Goal: Information Seeking & Learning: Learn about a topic

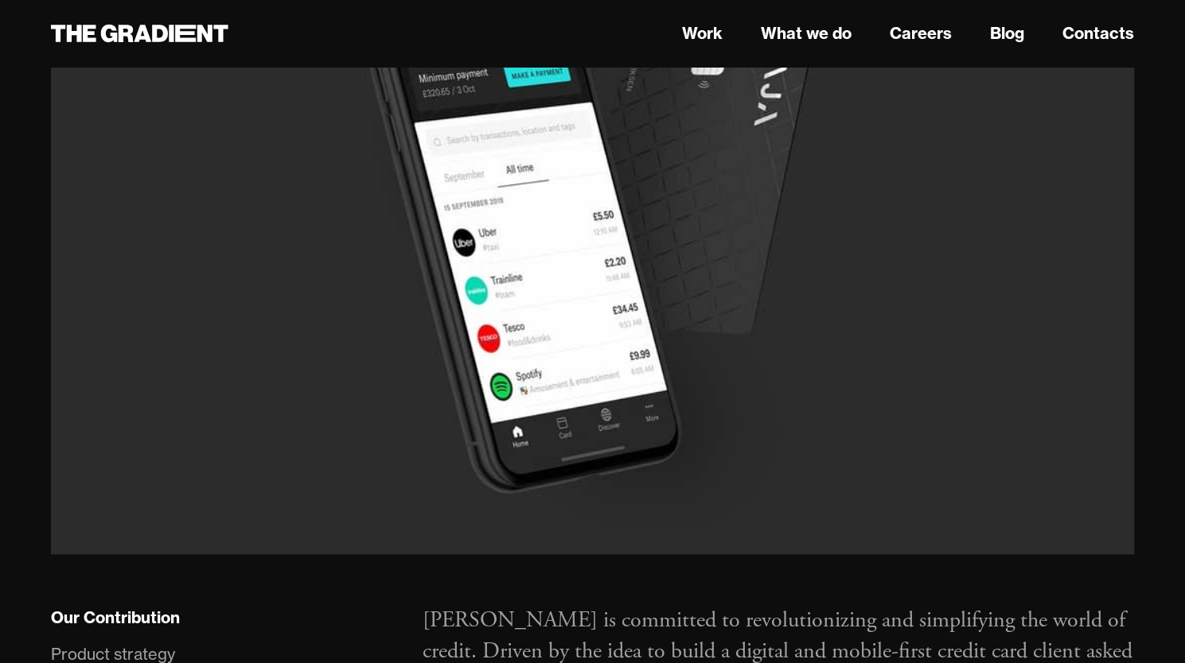
scroll to position [875, 0]
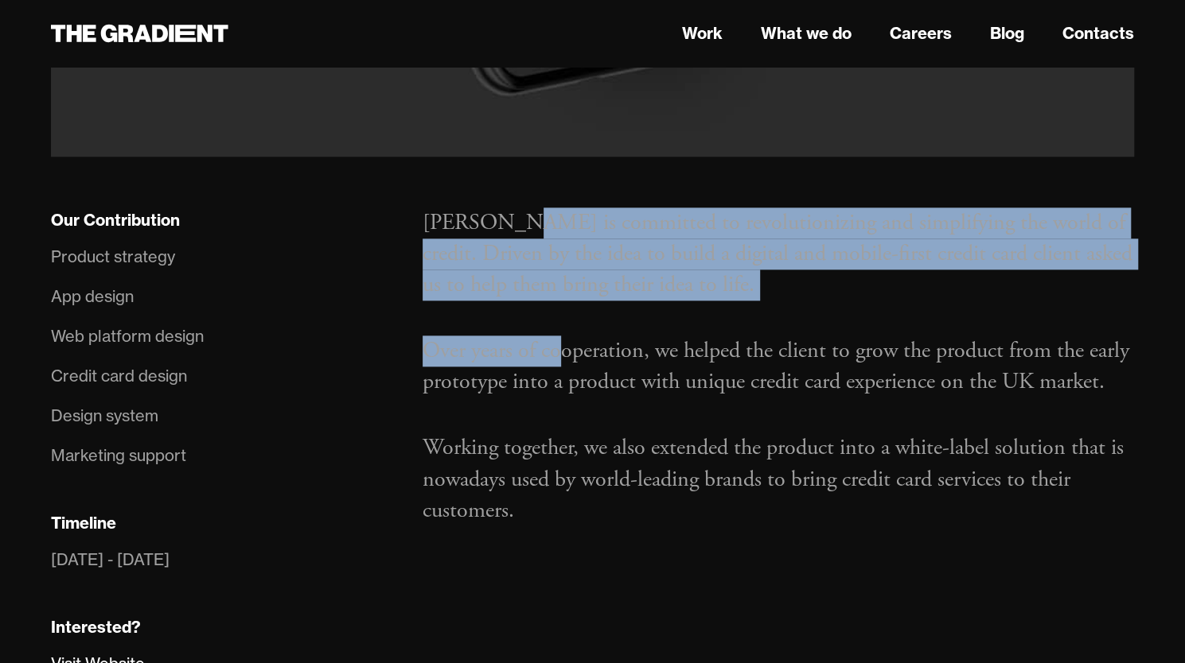
drag, startPoint x: 498, startPoint y: 241, endPoint x: 566, endPoint y: 360, distance: 137.6
click at [566, 360] on div "[PERSON_NAME] is committed to revolutionizing and simplifying the world of cred…" at bounding box center [778, 446] width 743 height 477
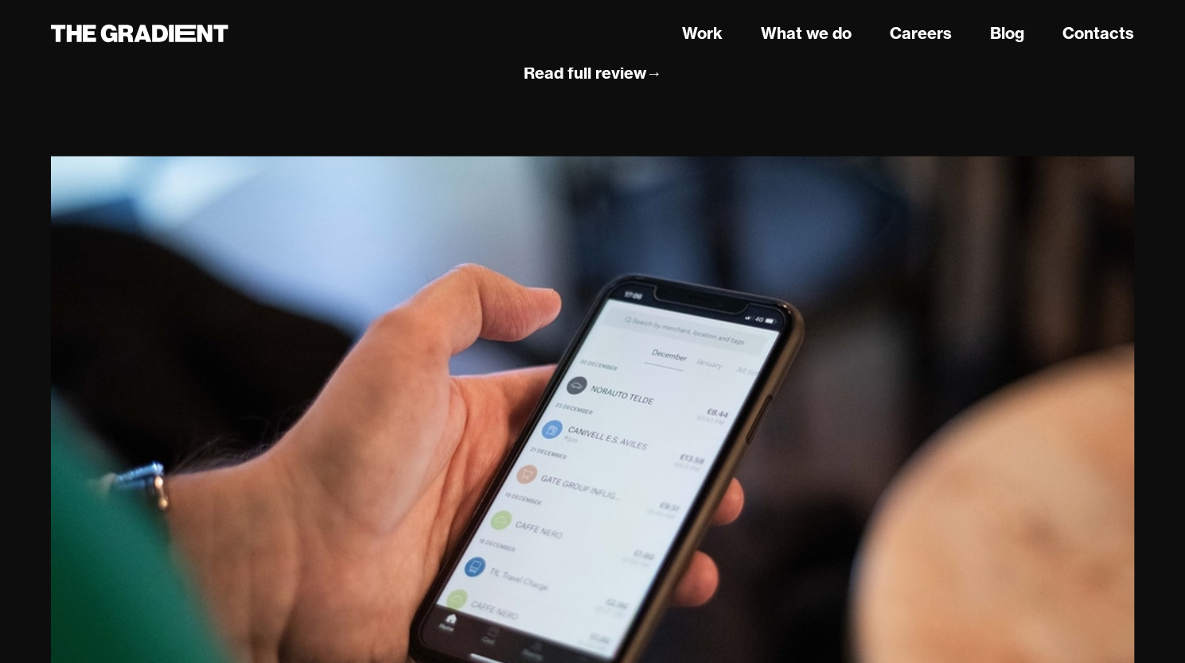
scroll to position [2546, 0]
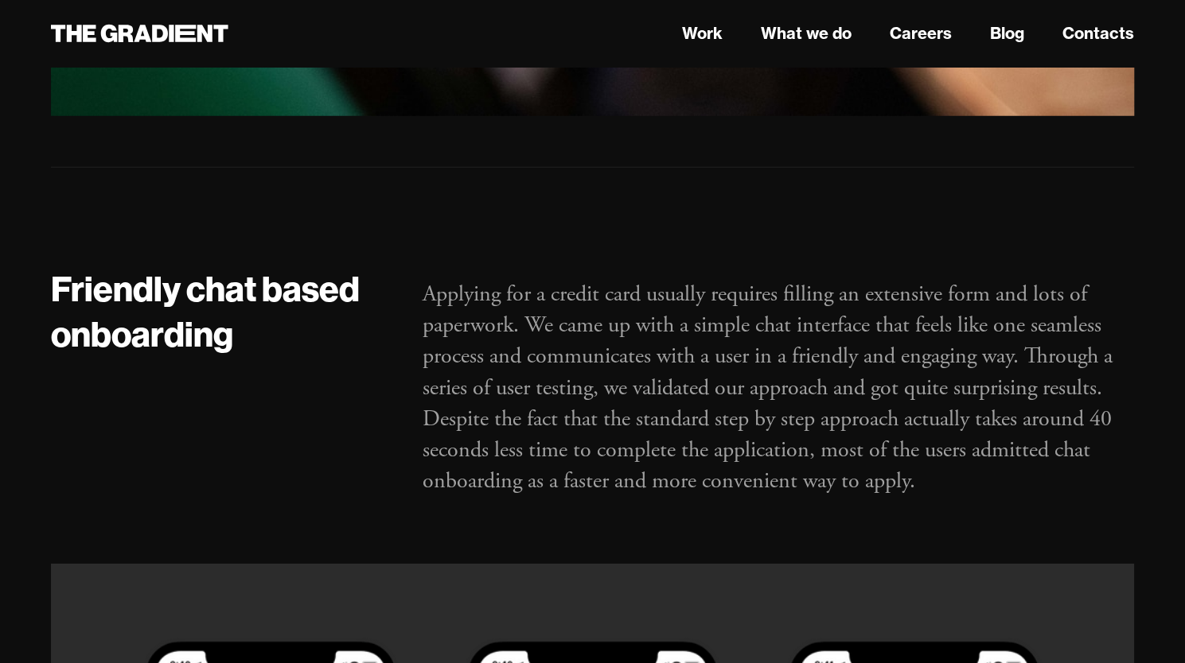
click at [580, 289] on p "Applying for a credit card usually requires filling an extensive form and lots …" at bounding box center [777, 388] width 711 height 218
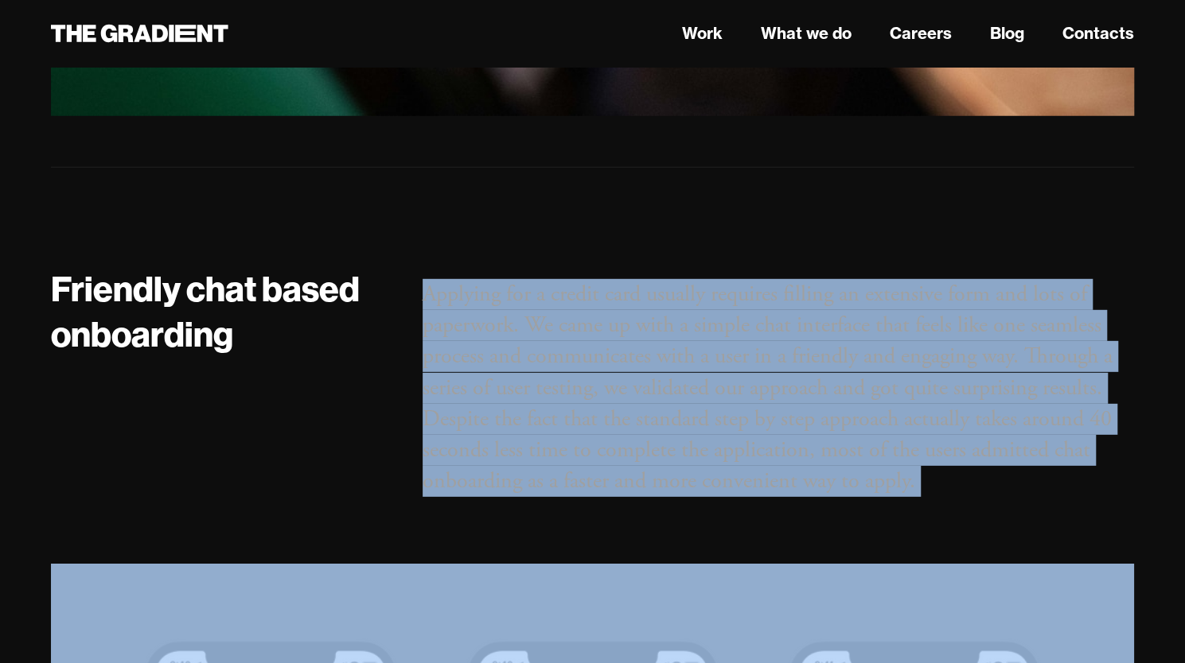
click at [580, 289] on p "Applying for a credit card usually requires filling an extensive form and lots …" at bounding box center [777, 388] width 711 height 218
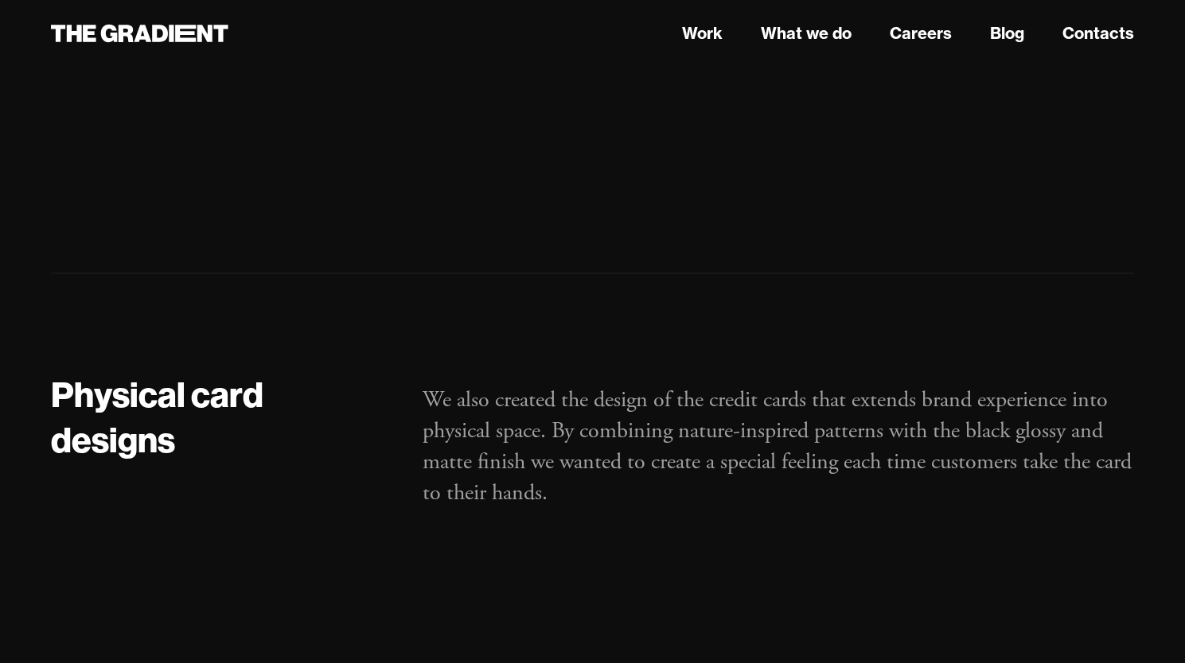
scroll to position [7160, 0]
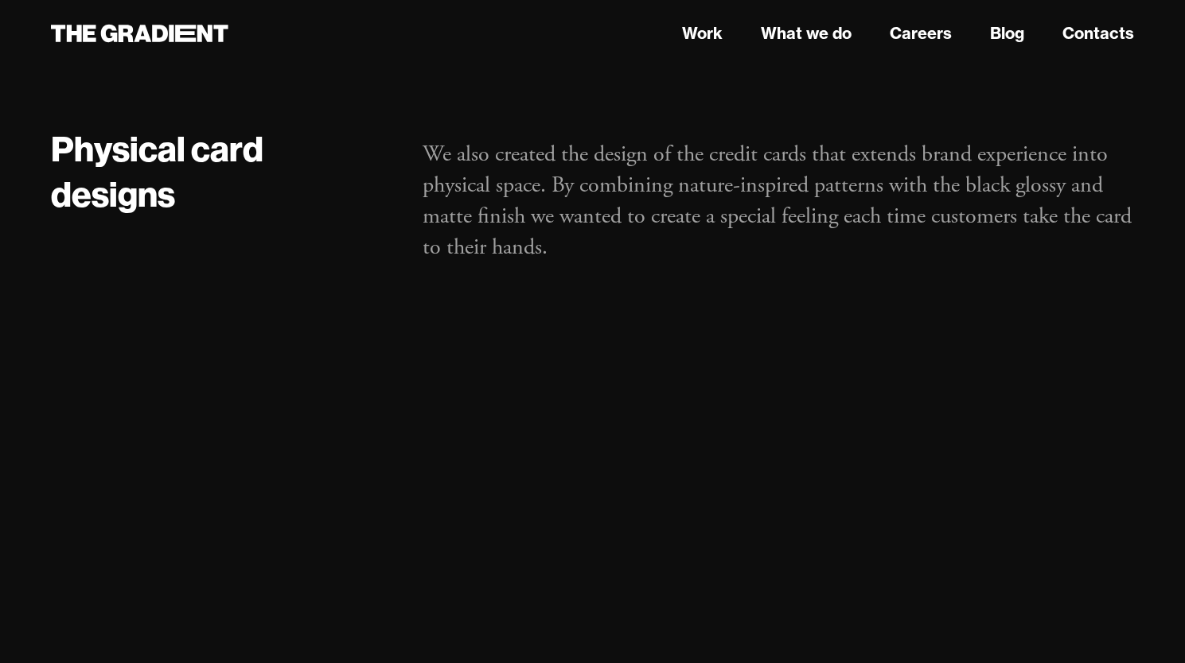
click at [602, 186] on p "We also created the design of the credit cards that extends brand experience in…" at bounding box center [777, 201] width 711 height 125
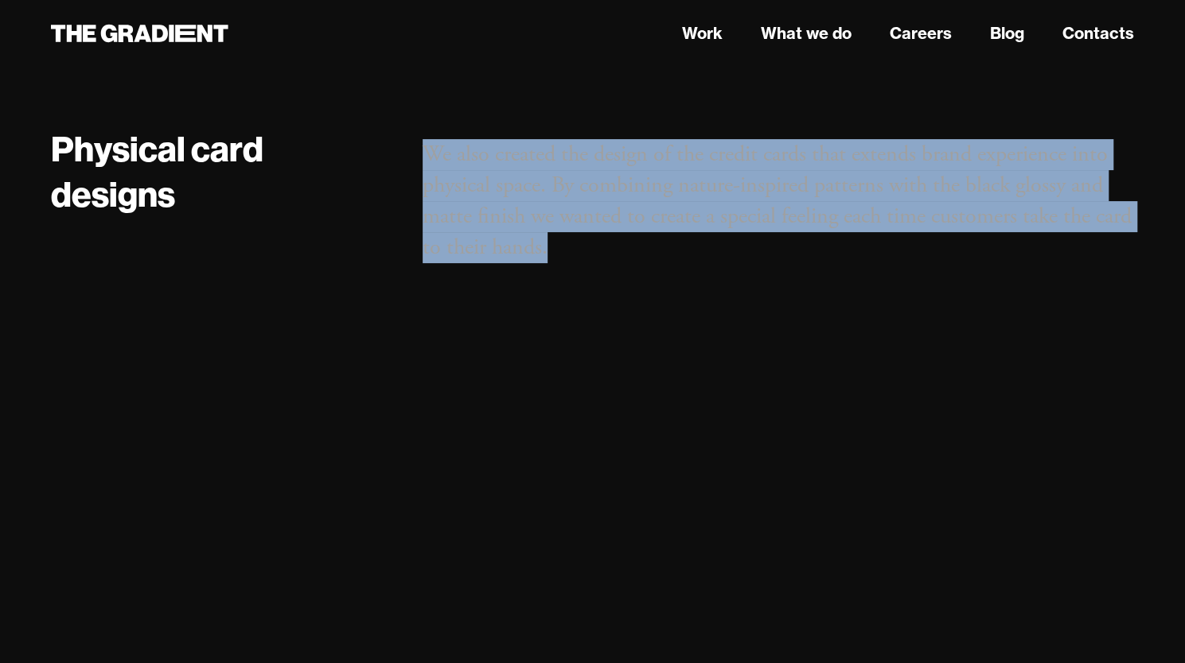
click at [602, 186] on p "We also created the design of the credit cards that extends brand experience in…" at bounding box center [777, 201] width 711 height 125
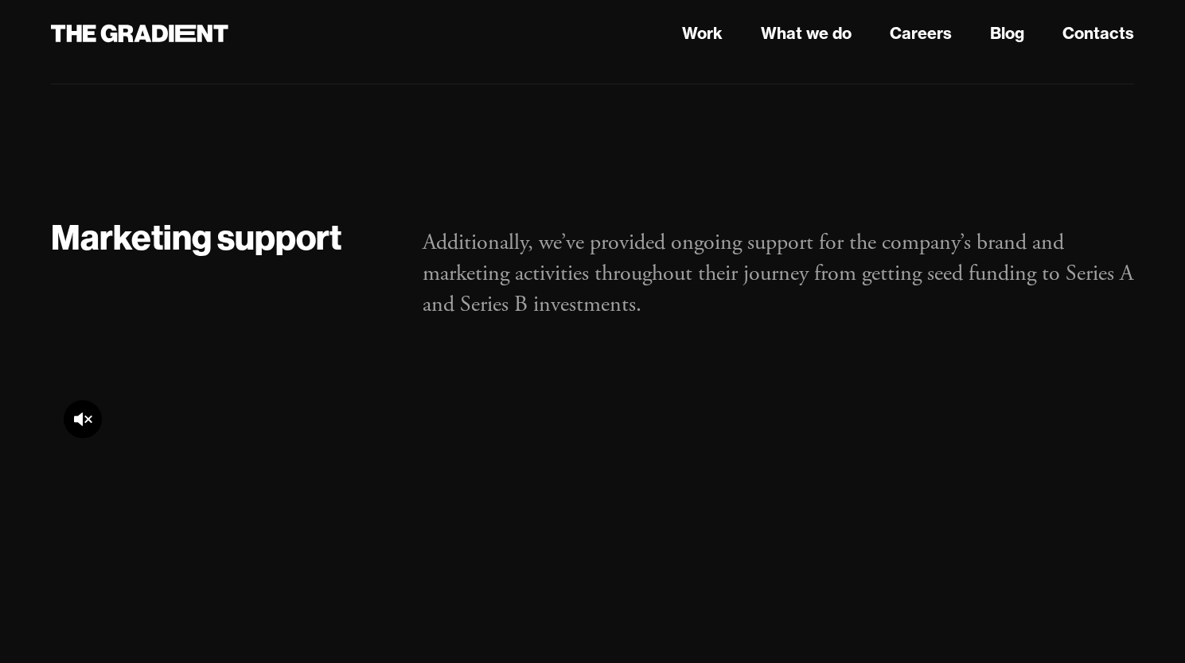
scroll to position [11456, 0]
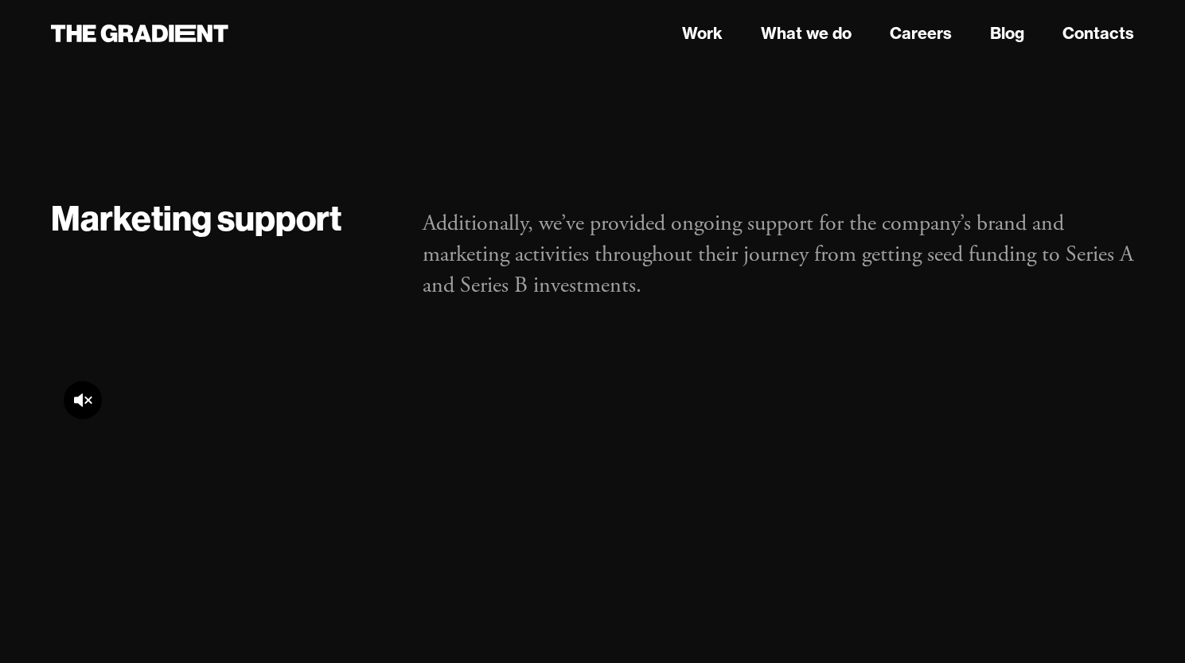
click at [565, 208] on p "Additionally, we’ve provided ongoing support for the company’s brand and market…" at bounding box center [777, 255] width 711 height 94
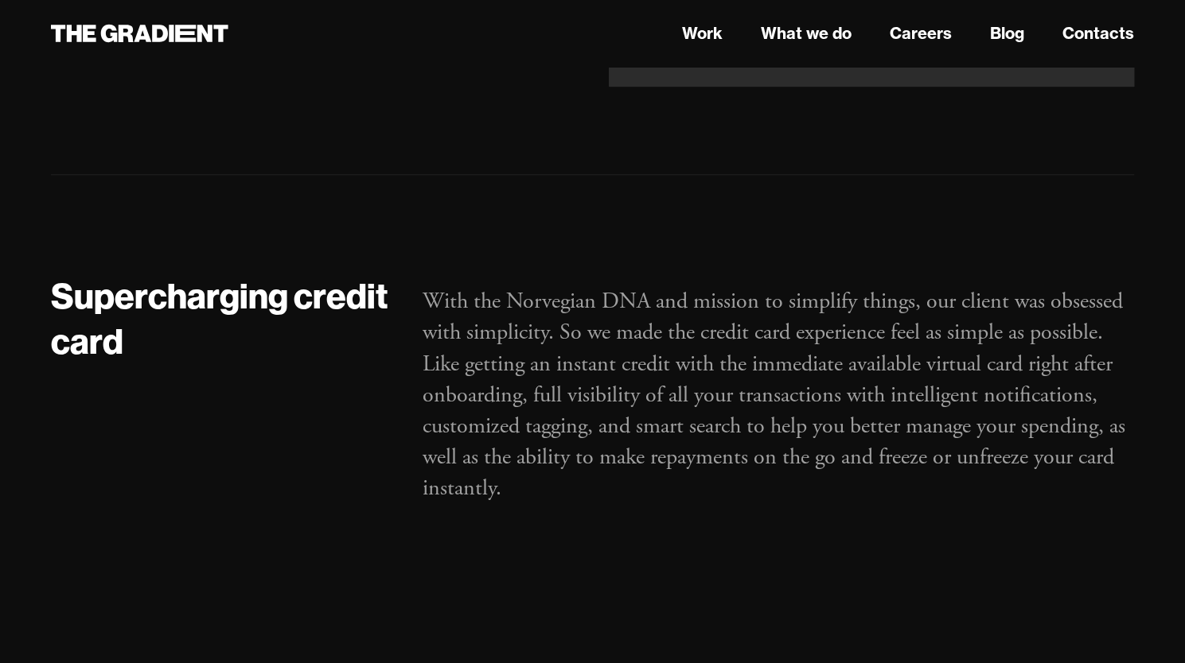
scroll to position [2539, 0]
